Goal: Information Seeking & Learning: Learn about a topic

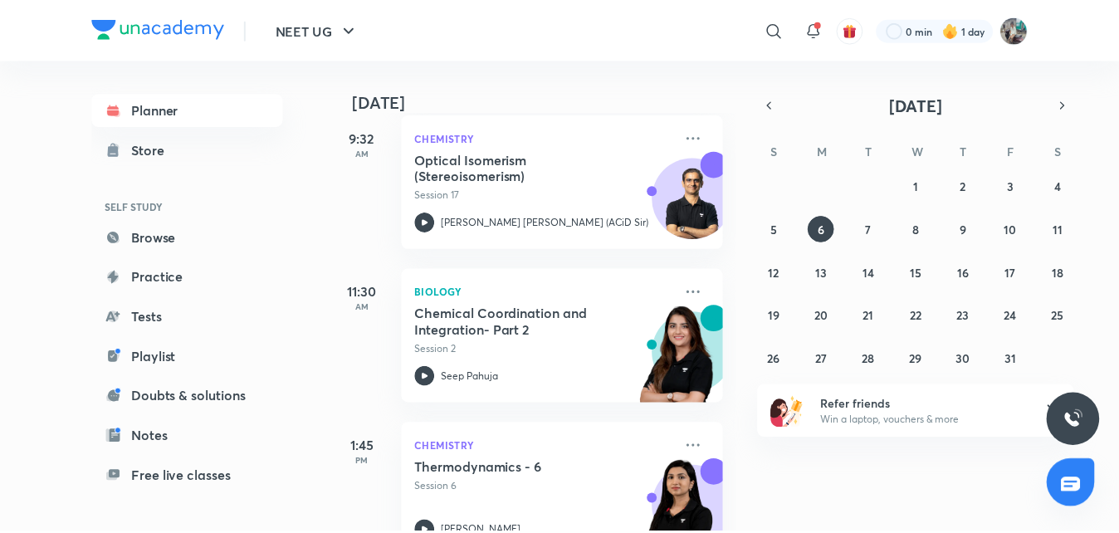
scroll to position [383, 0]
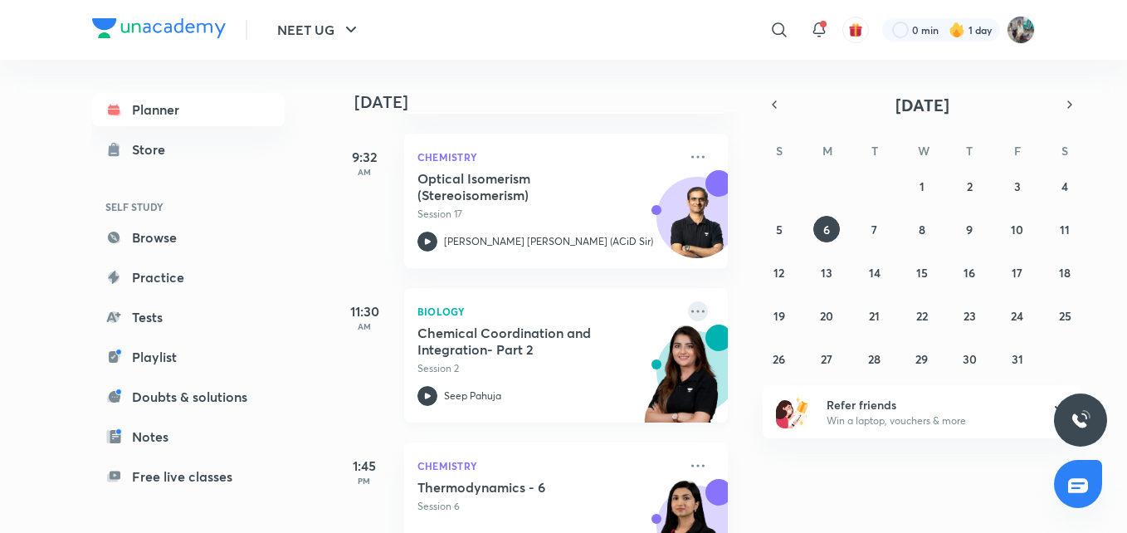
click at [688, 306] on icon at bounding box center [698, 311] width 20 height 20
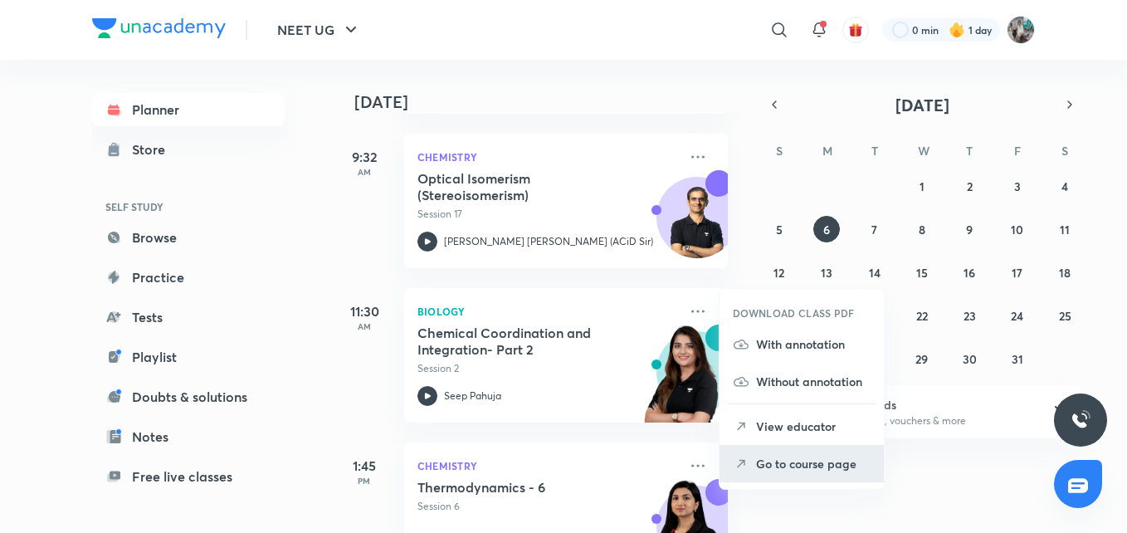
click at [762, 459] on p "Go to course page" at bounding box center [813, 463] width 115 height 17
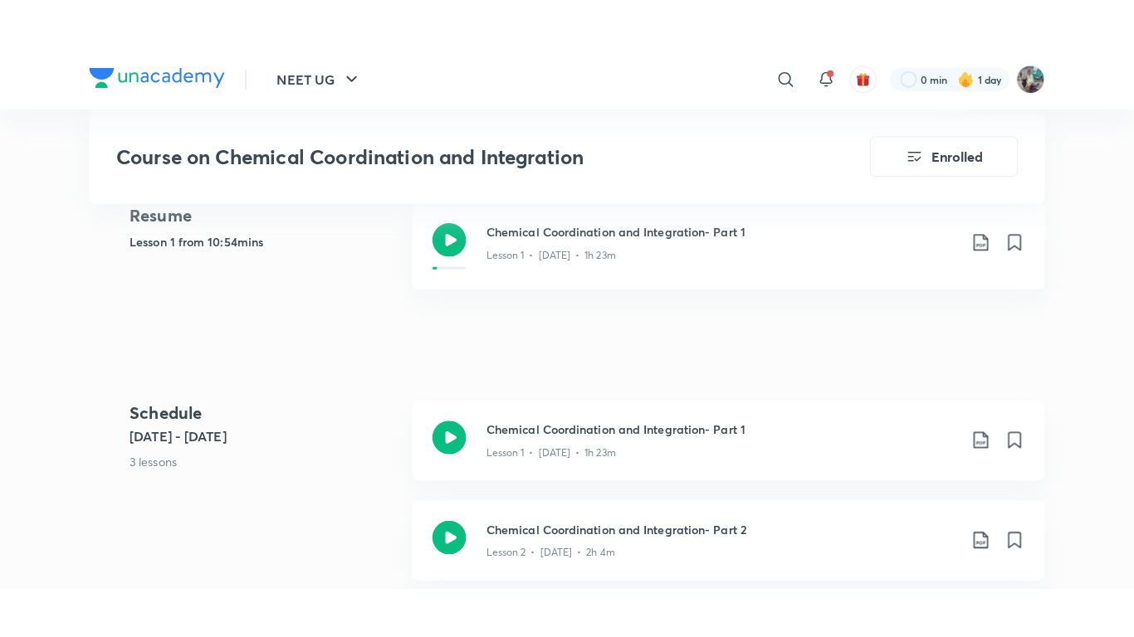
scroll to position [703, 0]
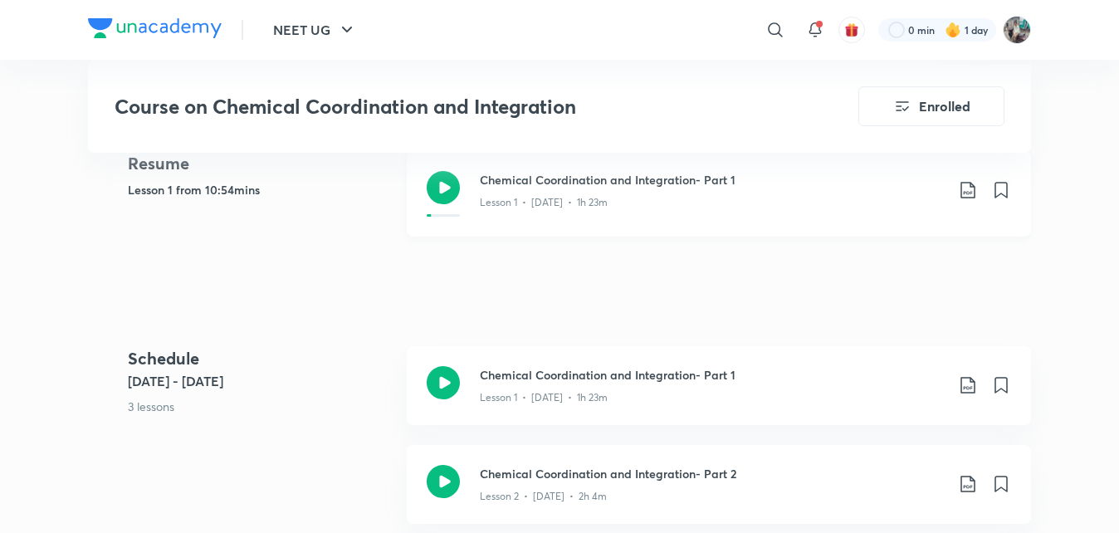
click at [619, 210] on div "Lesson 1 • [DATE] • 1h 23m" at bounding box center [712, 199] width 465 height 22
